Goal: Find specific page/section: Find specific page/section

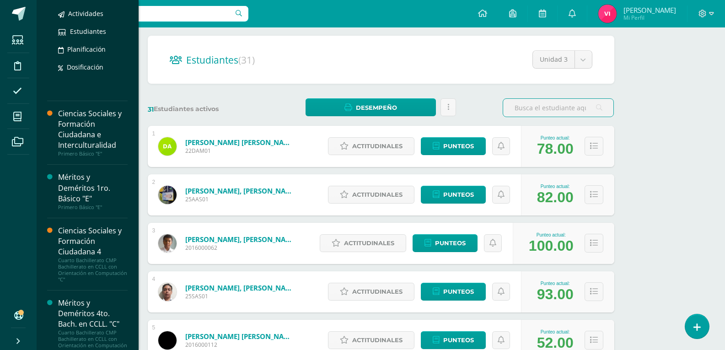
scroll to position [442, 0]
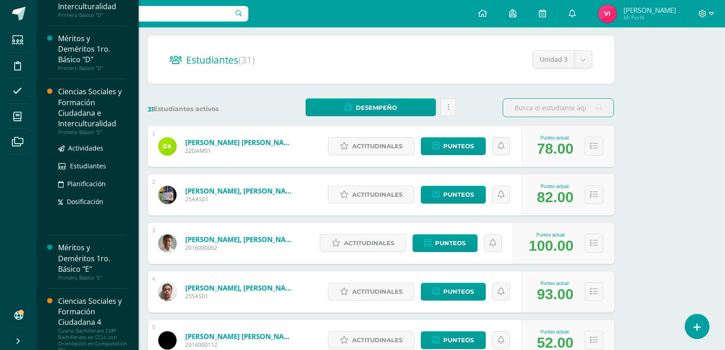
click at [75, 104] on div "Ciencias Sociales y Formación Ciudadana e Interculturalidad" at bounding box center [92, 107] width 69 height 42
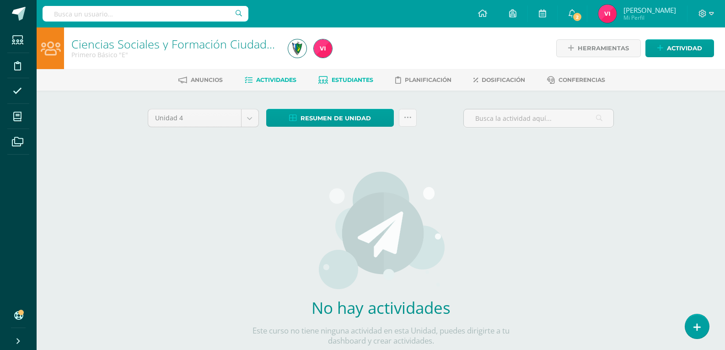
click at [369, 80] on span "Estudiantes" at bounding box center [352, 79] width 42 height 7
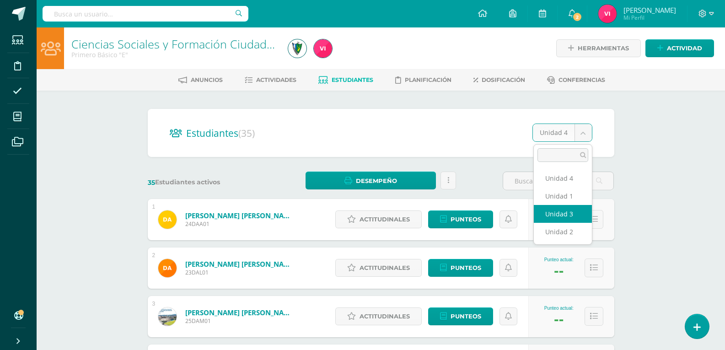
select select "/dashboard/teacher/section/3872/students/?unit=157982"
